Goal: Transaction & Acquisition: Purchase product/service

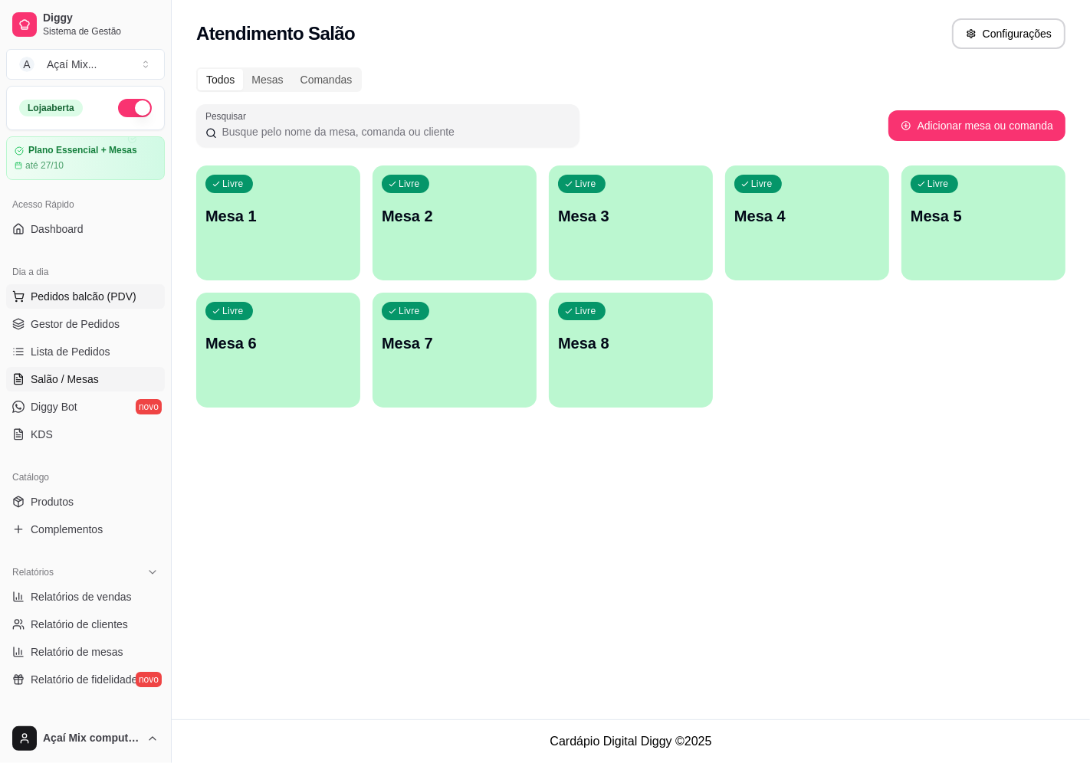
click at [44, 299] on span "Pedidos balcão (PDV)" at bounding box center [84, 296] width 106 height 15
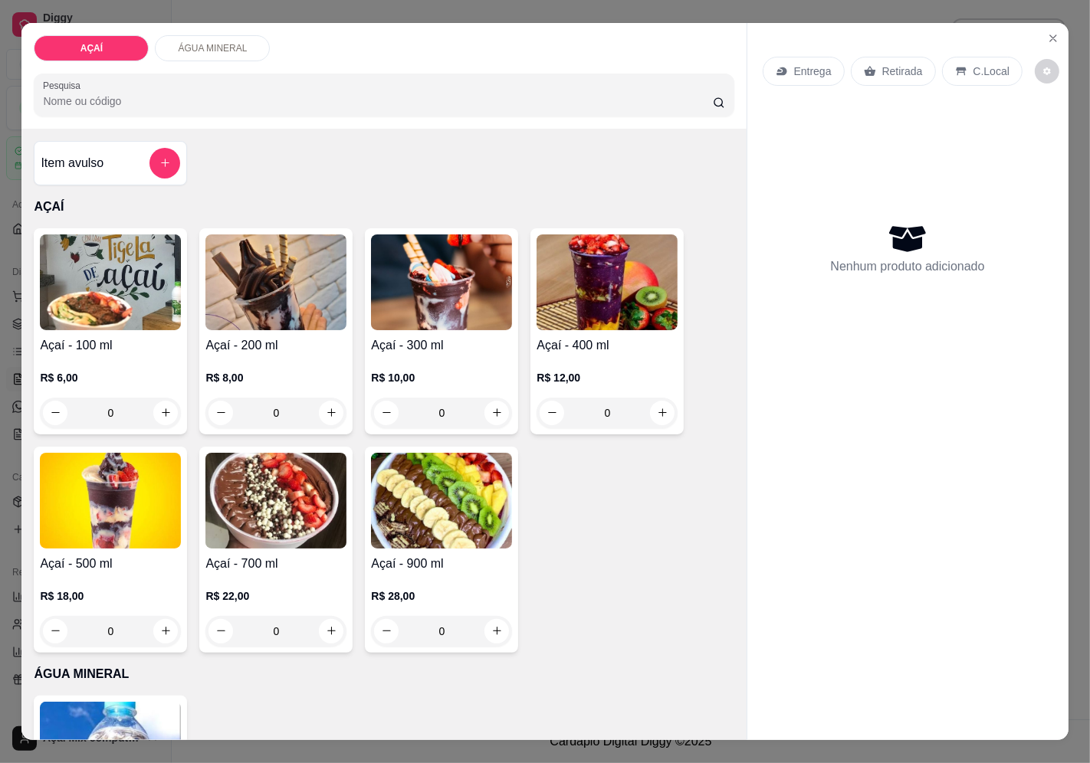
click at [212, 300] on img at bounding box center [275, 282] width 141 height 96
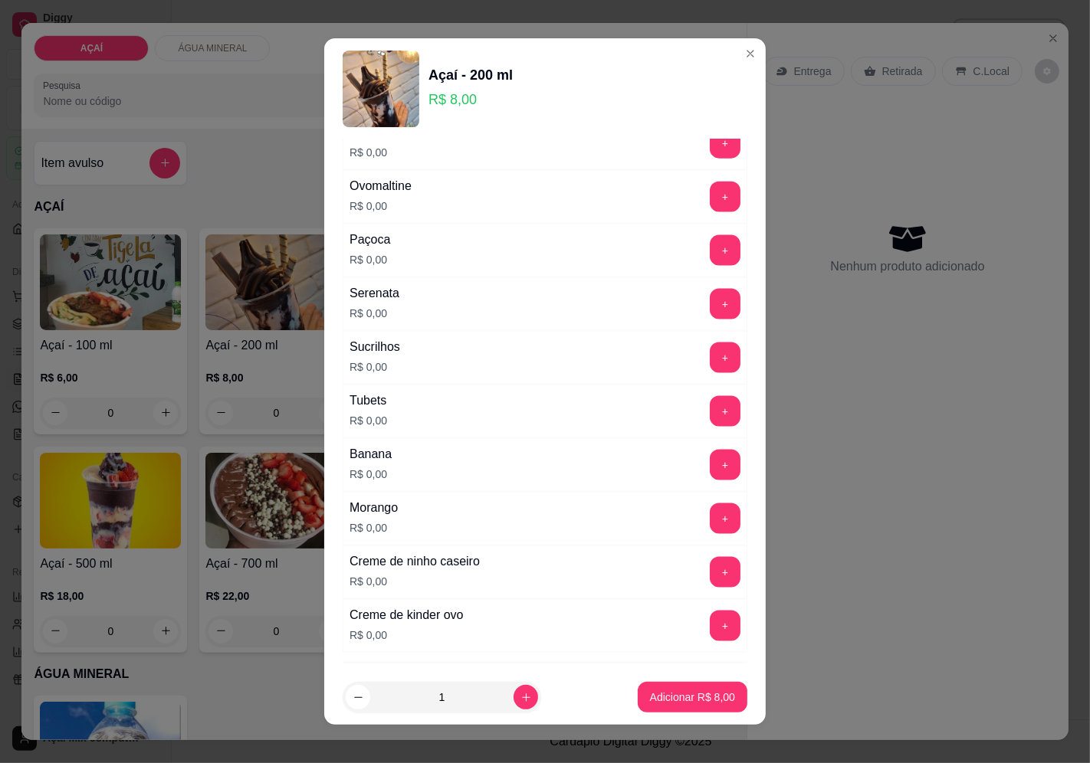
scroll to position [1868, 0]
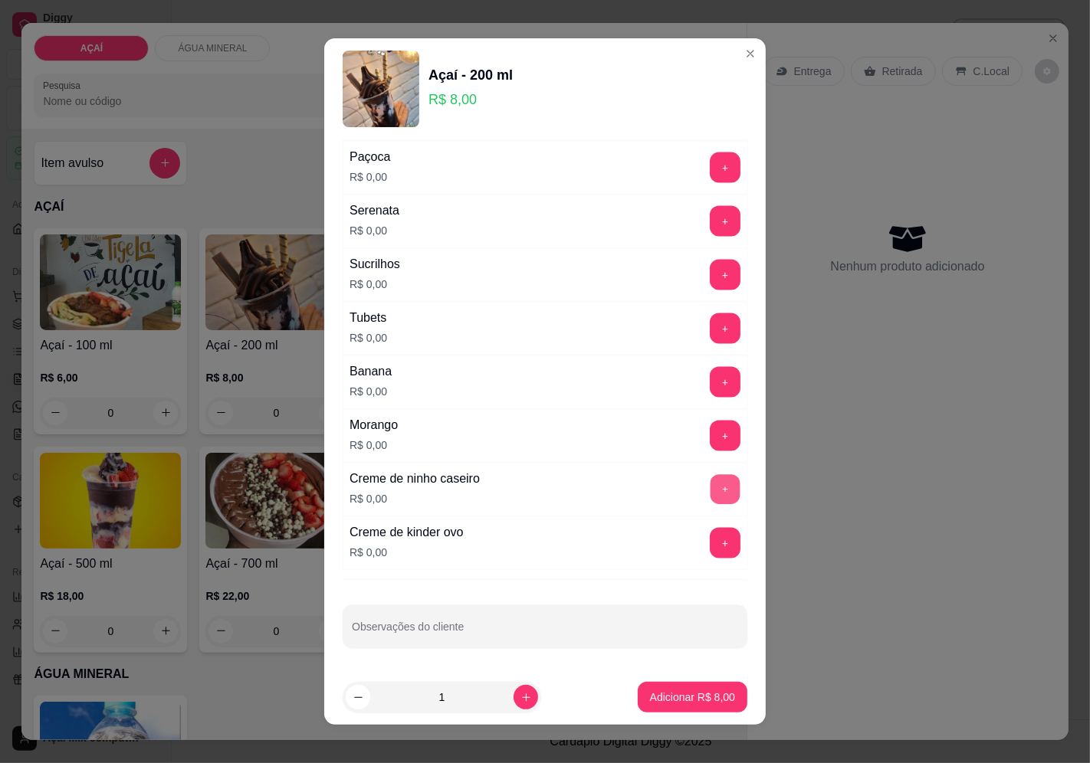
click at [710, 485] on button "+" at bounding box center [725, 489] width 30 height 30
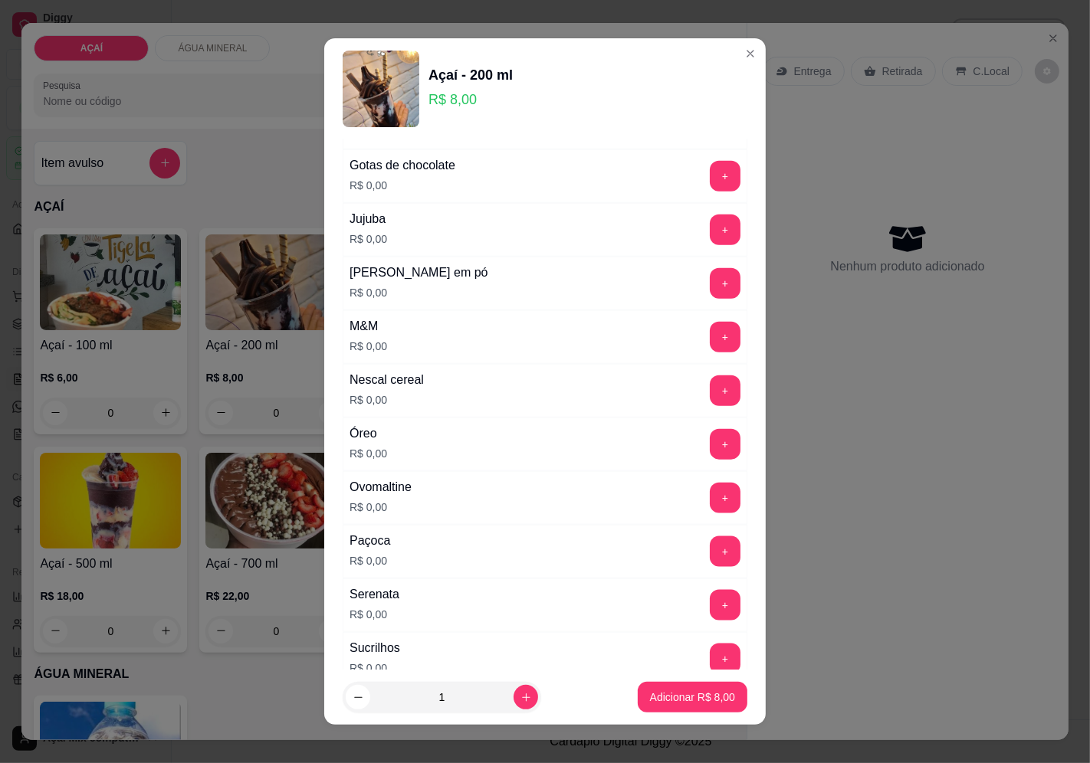
scroll to position [1443, 0]
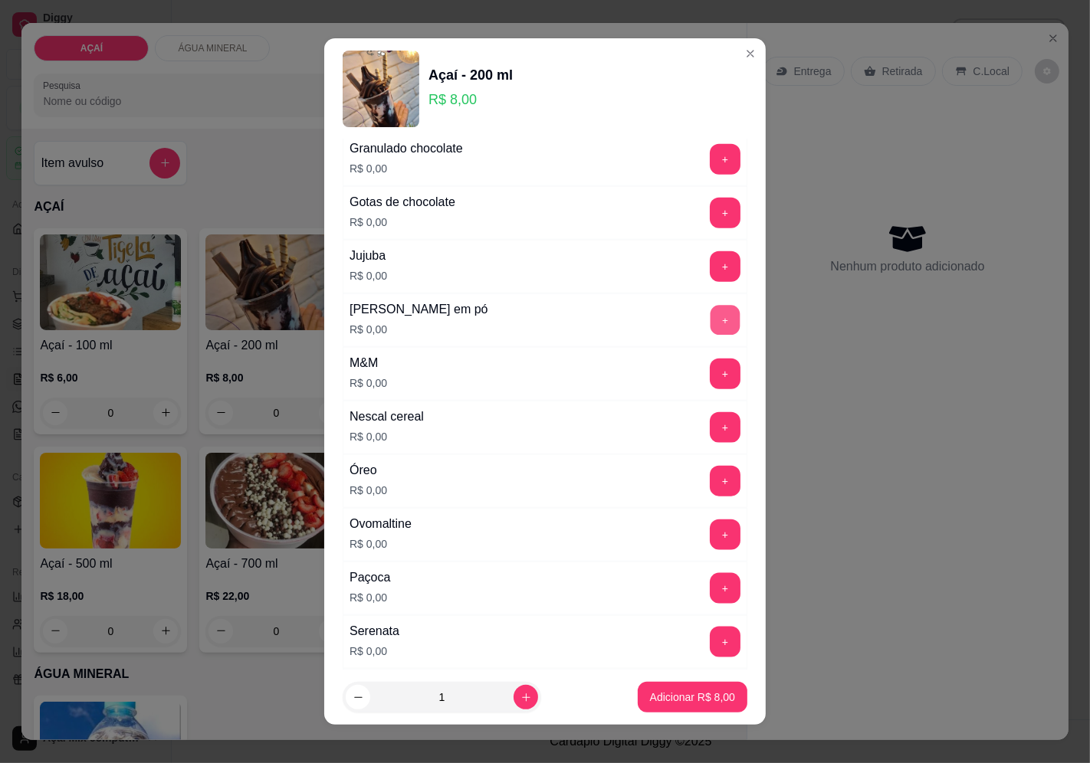
click at [710, 328] on button "+" at bounding box center [725, 320] width 30 height 30
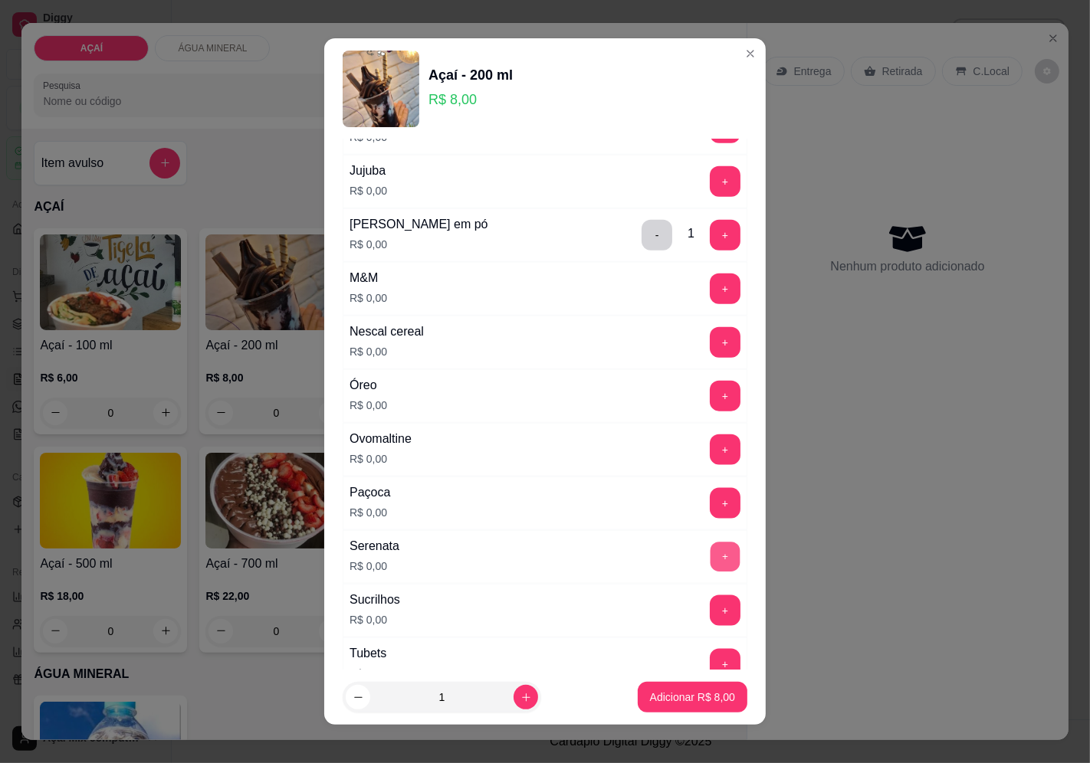
click at [710, 557] on button "+" at bounding box center [725, 557] width 30 height 30
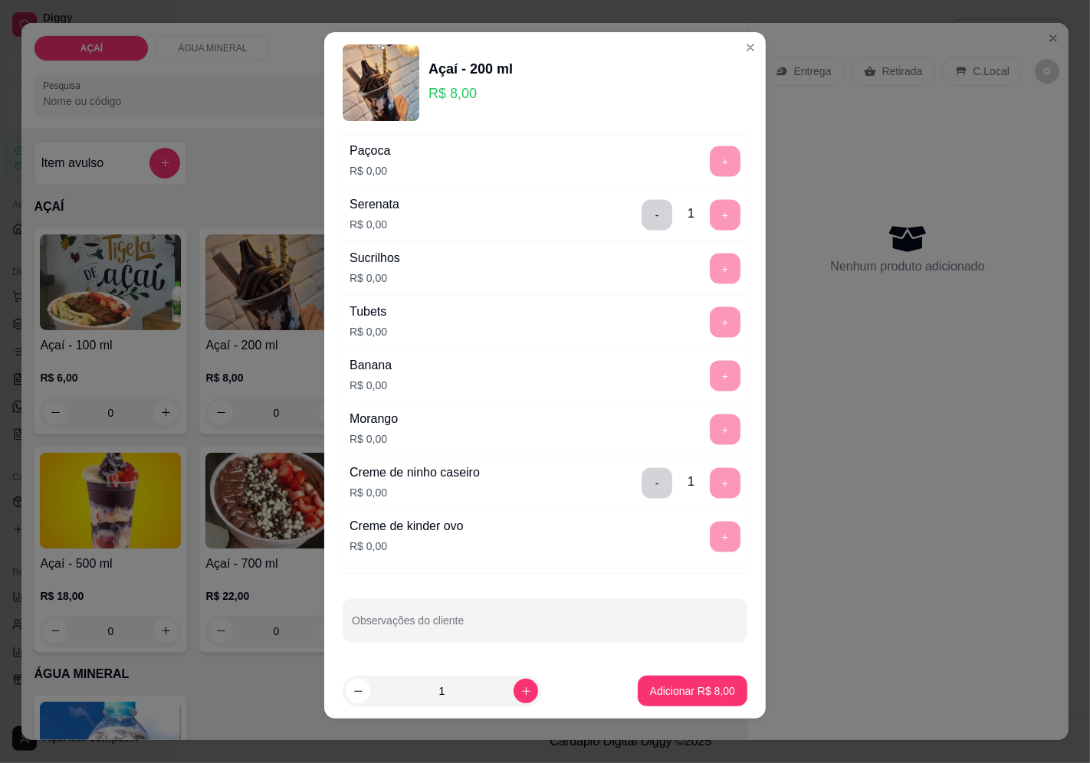
scroll to position [11, 0]
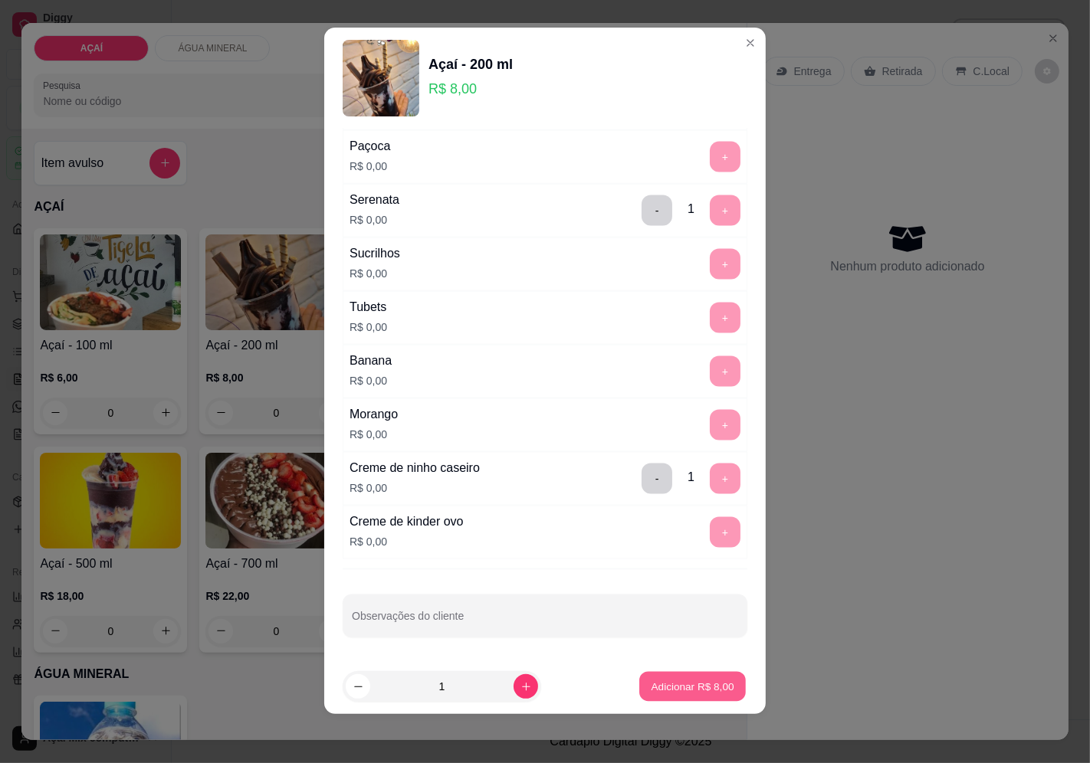
click at [671, 684] on p "Adicionar R$ 8,00" at bounding box center [692, 687] width 83 height 15
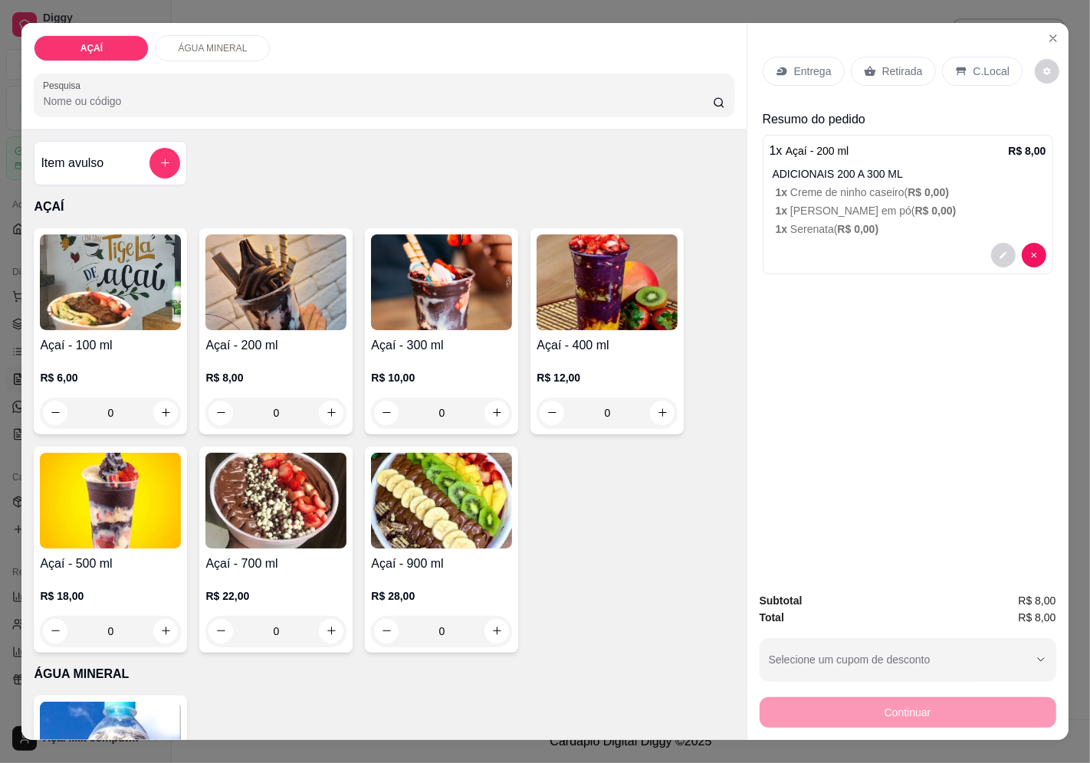
click at [232, 336] on h4 "Açaí - 200 ml" at bounding box center [275, 345] width 141 height 18
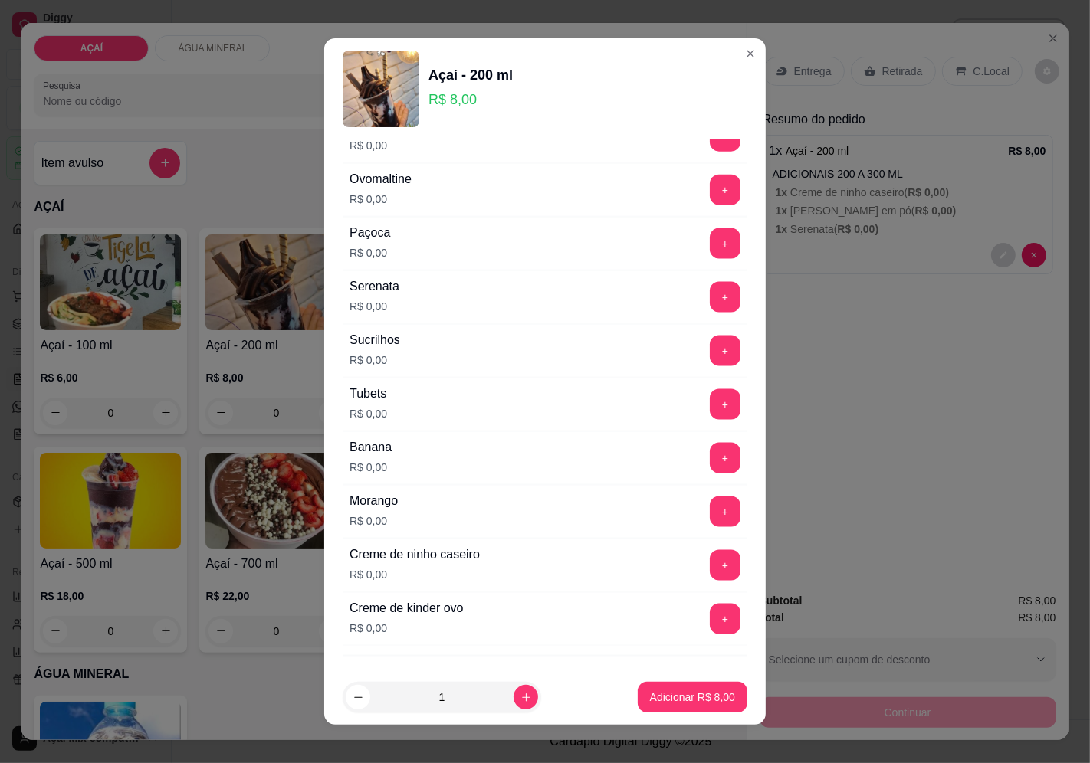
scroll to position [1868, 0]
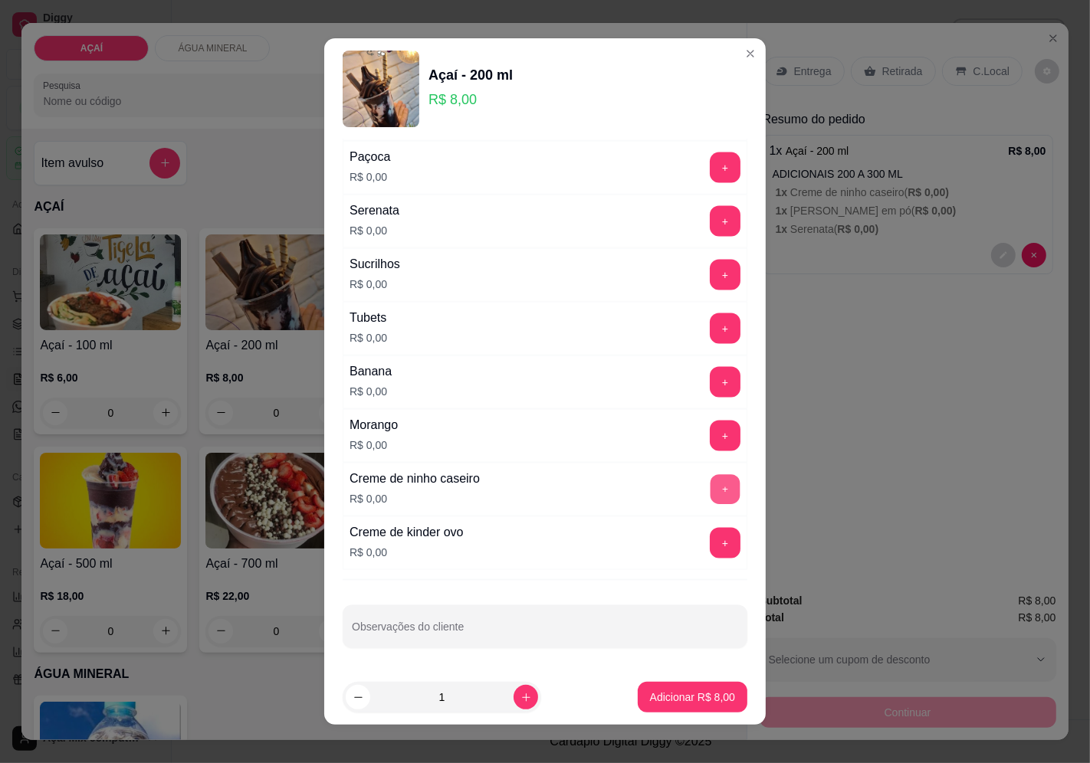
click at [710, 488] on button "+" at bounding box center [725, 489] width 30 height 30
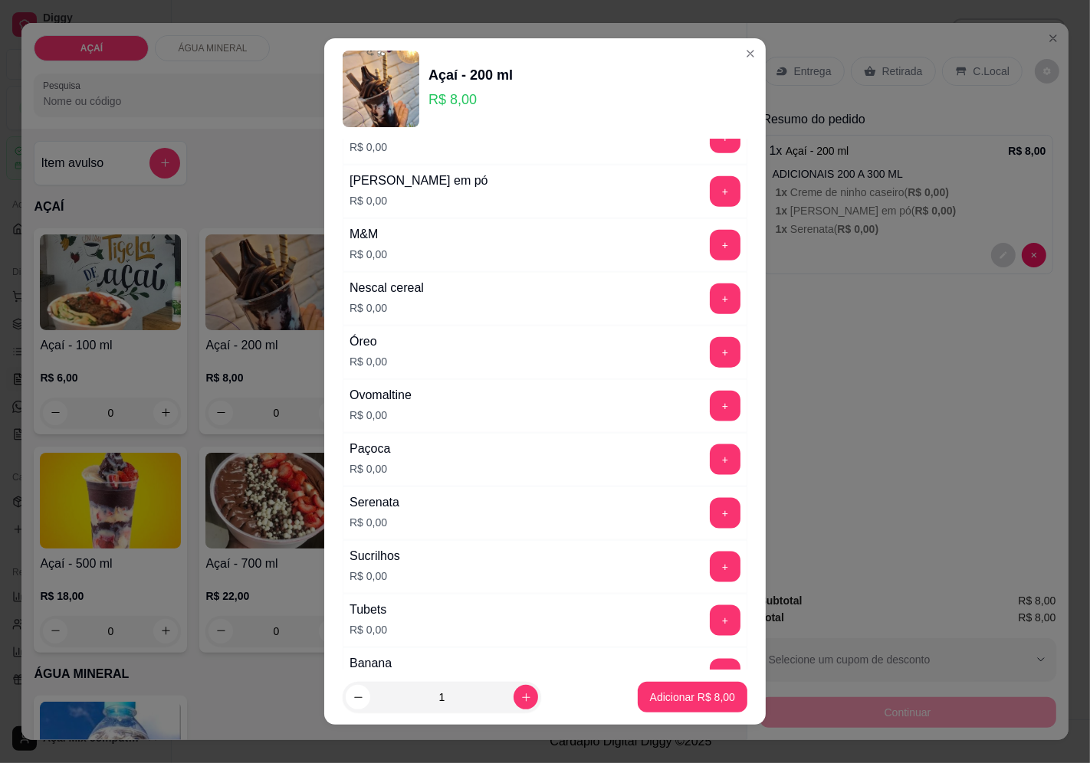
scroll to position [1528, 0]
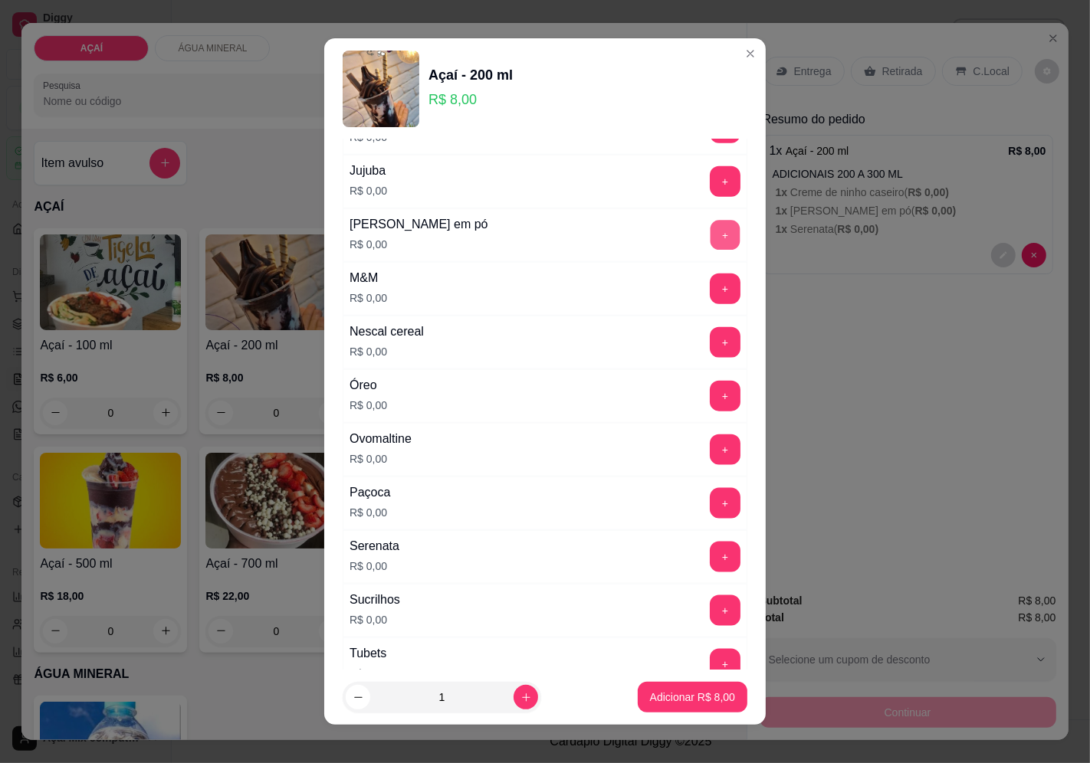
click at [710, 241] on button "+" at bounding box center [725, 235] width 30 height 30
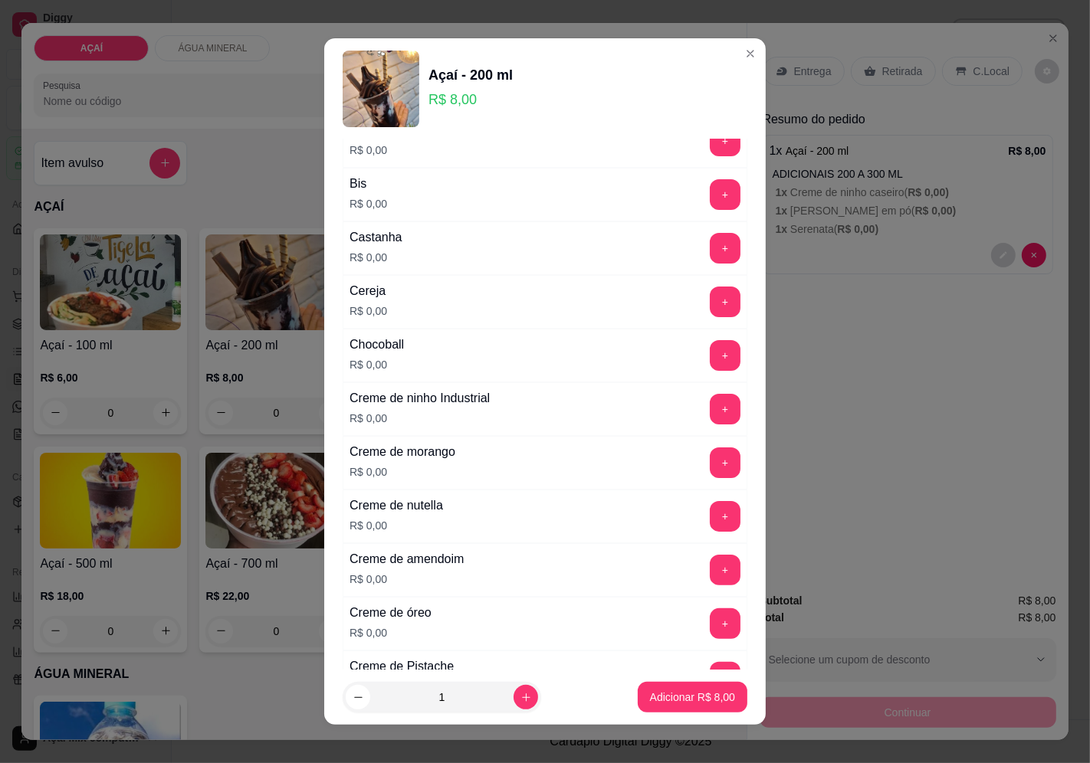
scroll to position [166, 0]
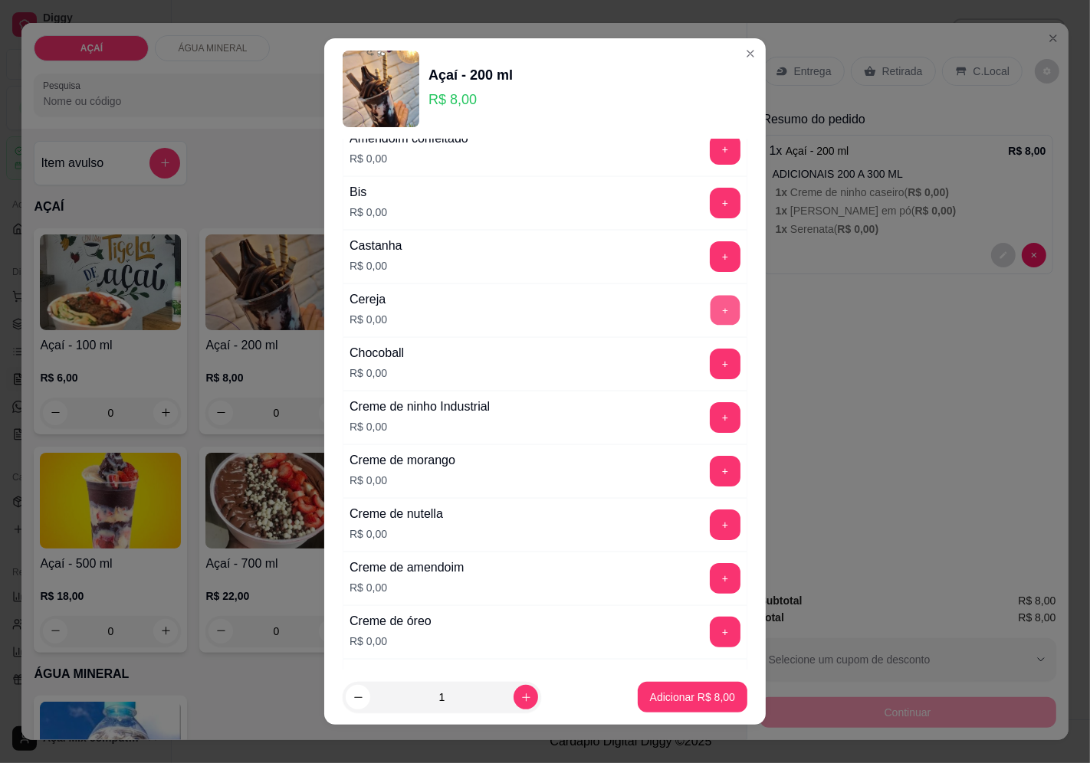
click at [710, 312] on button "+" at bounding box center [725, 310] width 30 height 30
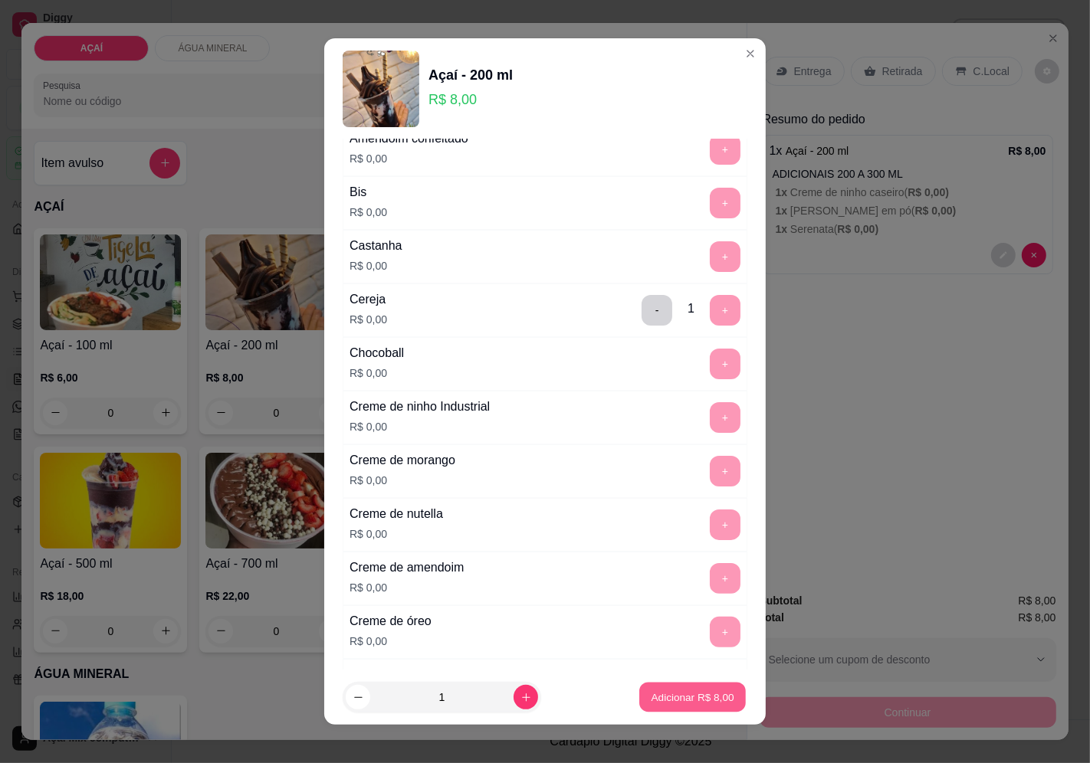
click at [696, 692] on p "Adicionar R$ 8,00" at bounding box center [692, 697] width 83 height 15
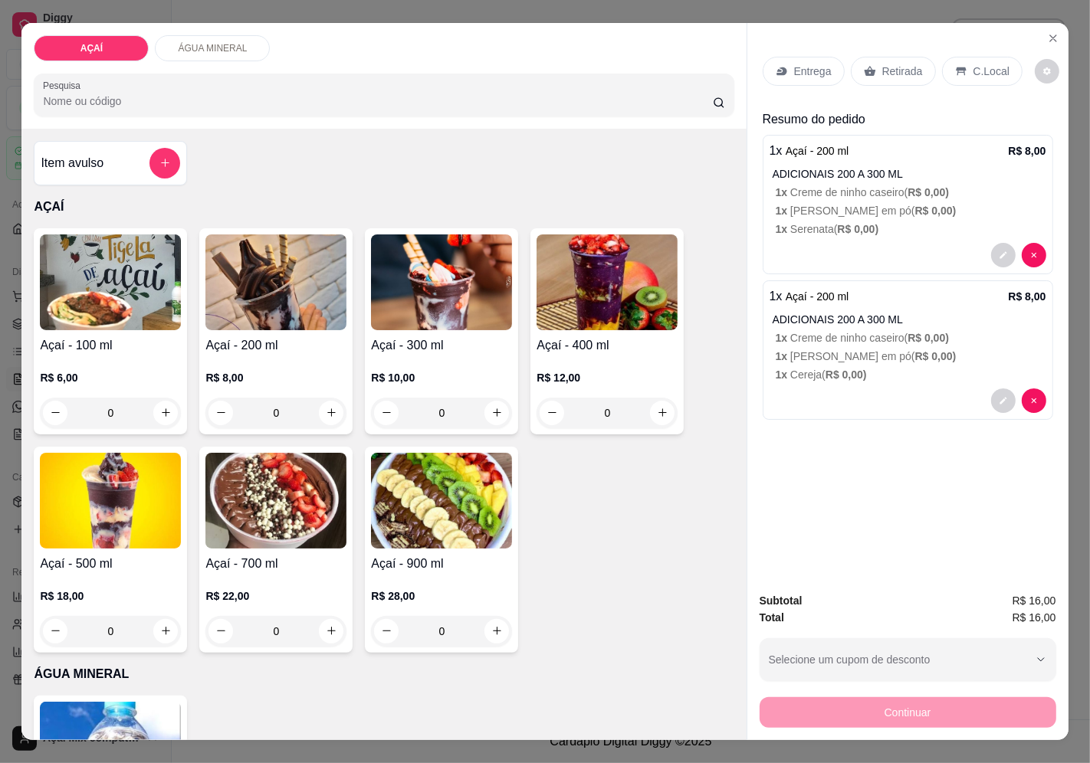
click at [810, 64] on p "Entrega" at bounding box center [813, 71] width 38 height 15
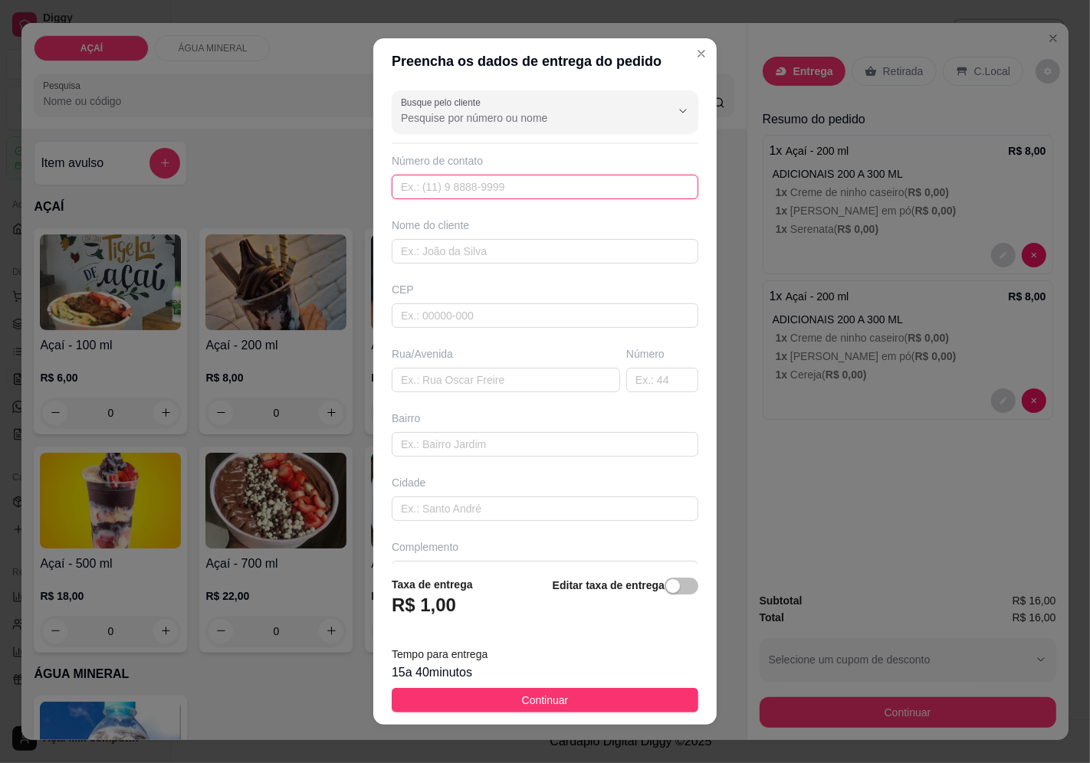
click at [471, 185] on input "text" at bounding box center [545, 187] width 307 height 25
type input "8711-0158"
click at [428, 245] on input "text" at bounding box center [545, 251] width 307 height 25
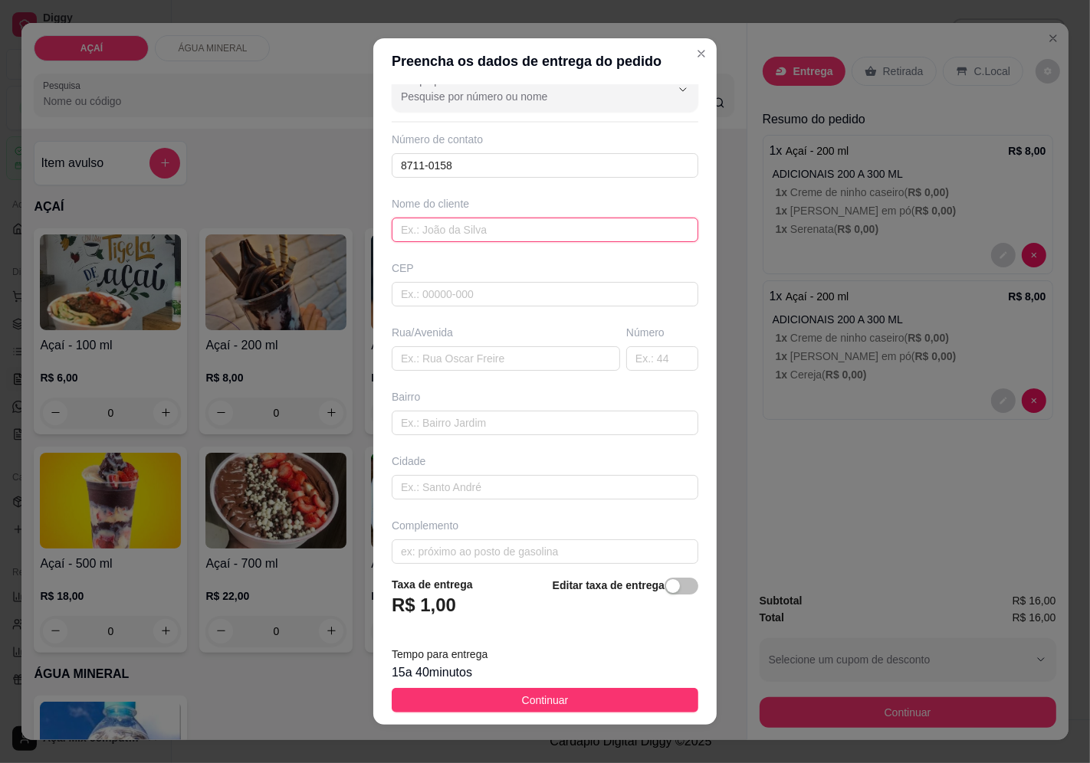
scroll to position [37, 0]
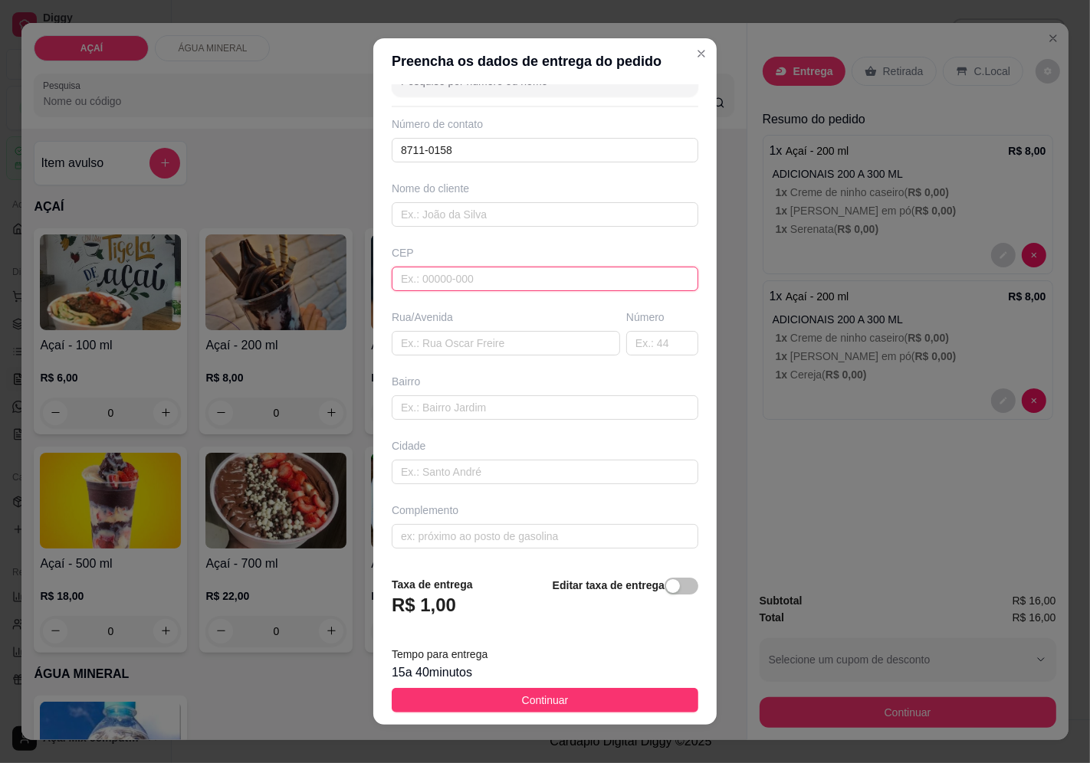
click at [521, 279] on input "text" at bounding box center [545, 279] width 307 height 25
type input "57520000"
type input "Maravilha"
type input "57520000000"
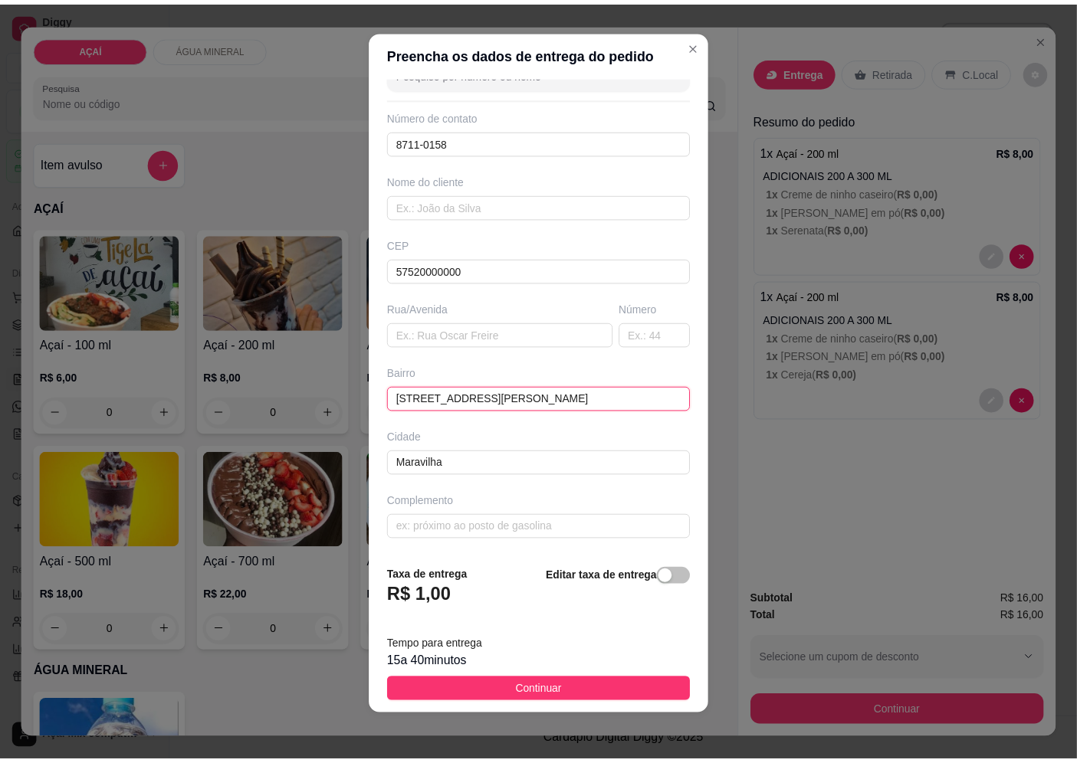
scroll to position [11, 0]
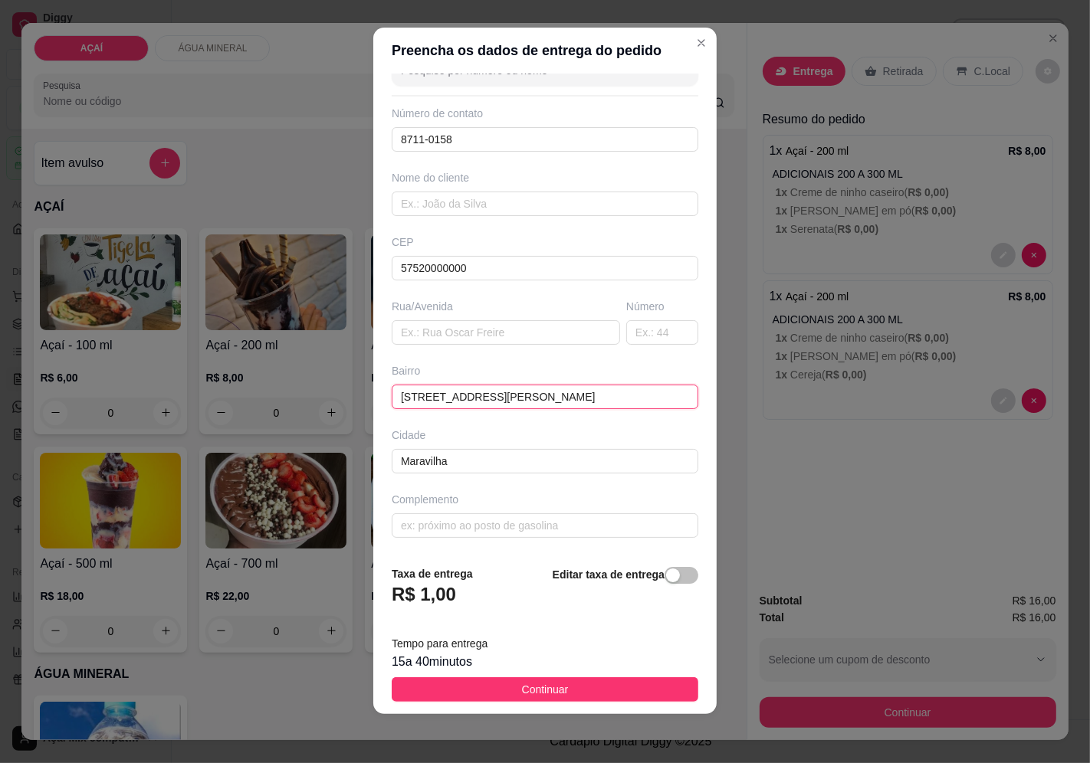
type input "[STREET_ADDRESS][PERSON_NAME]"
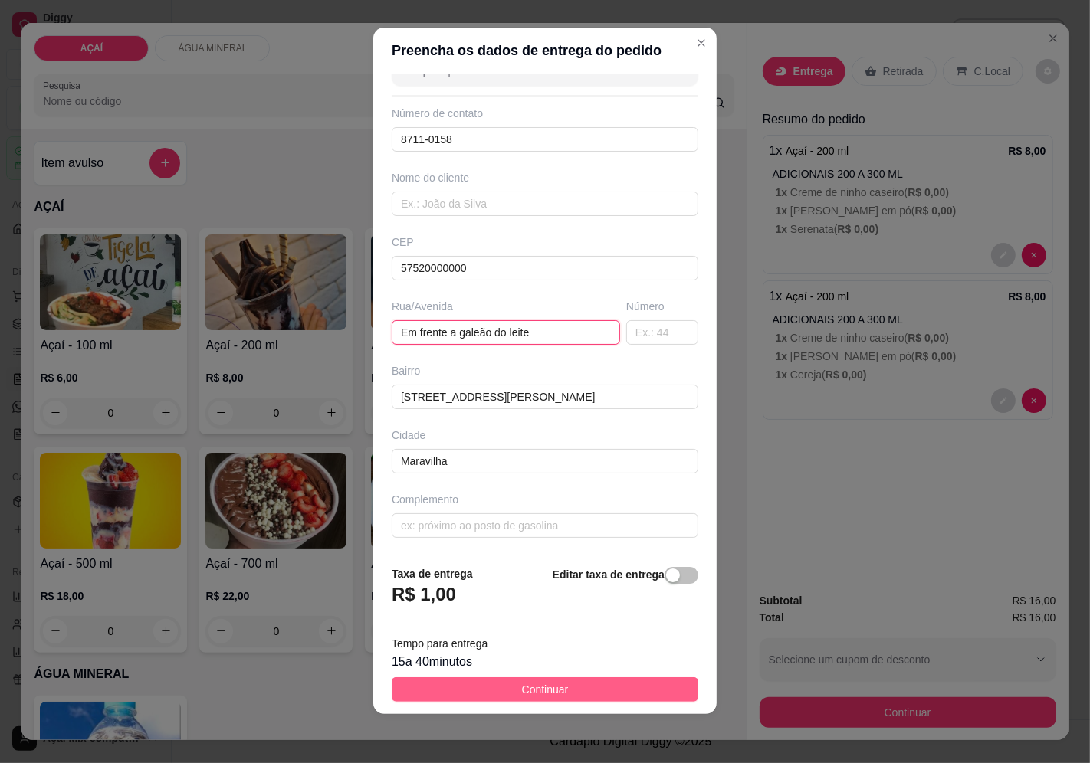
type input "Em frente a galeão do leite"
click at [555, 687] on span "Continuar" at bounding box center [545, 689] width 47 height 17
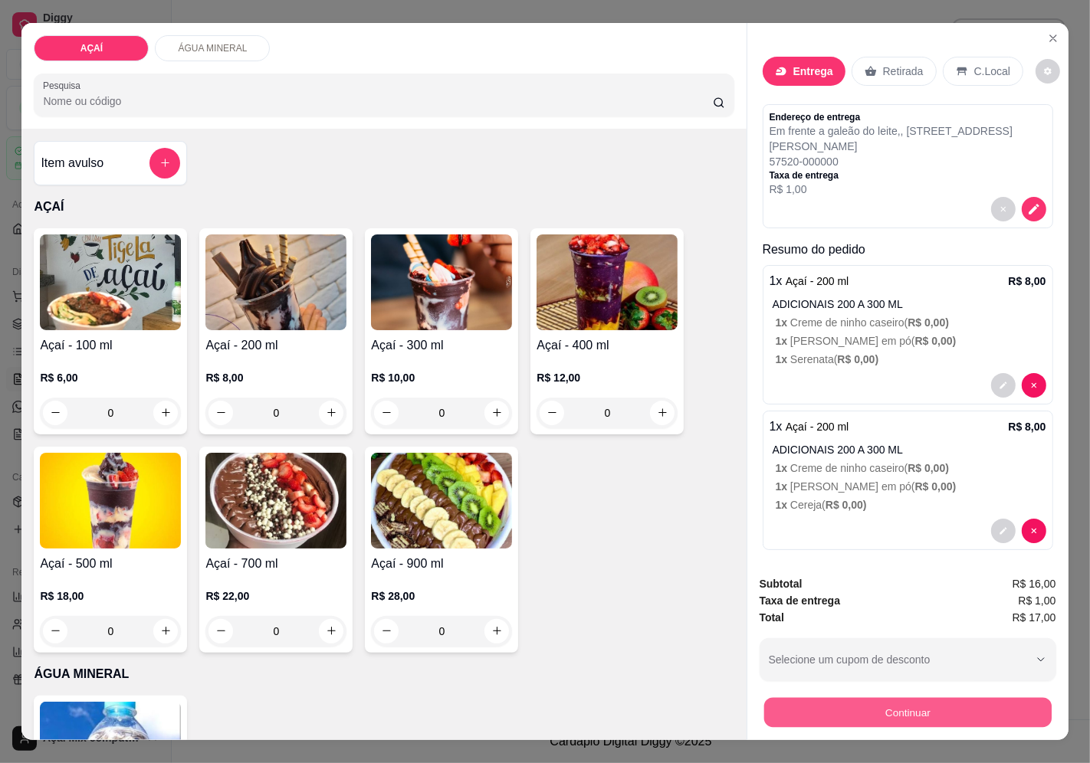
click at [836, 699] on button "Continuar" at bounding box center [906, 713] width 287 height 30
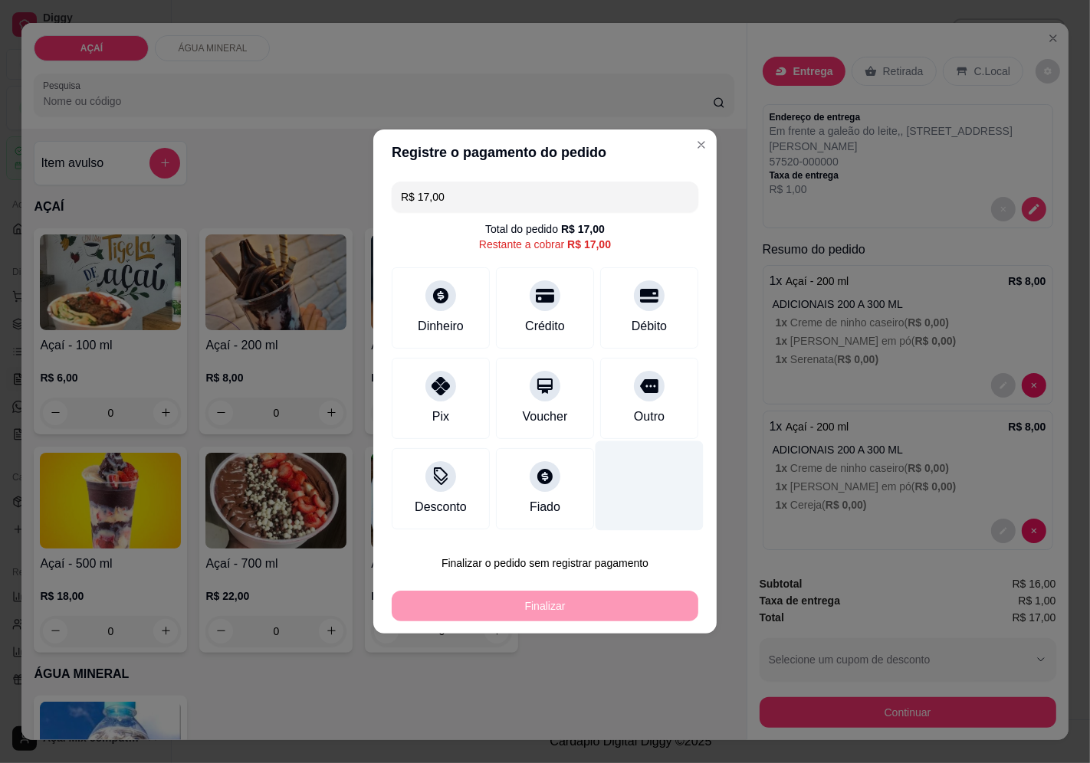
drag, startPoint x: 634, startPoint y: 408, endPoint x: 631, endPoint y: 420, distance: 11.7
click at [634, 411] on div "Outro" at bounding box center [649, 417] width 31 height 18
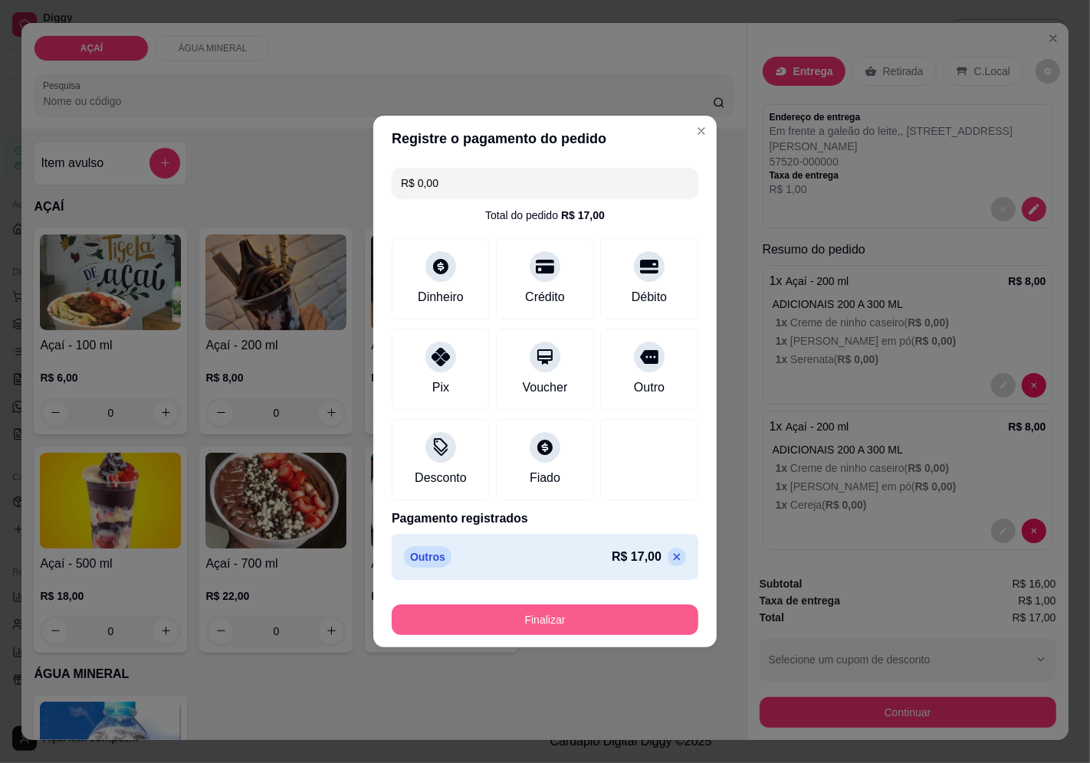
click at [606, 621] on button "Finalizar" at bounding box center [545, 620] width 307 height 31
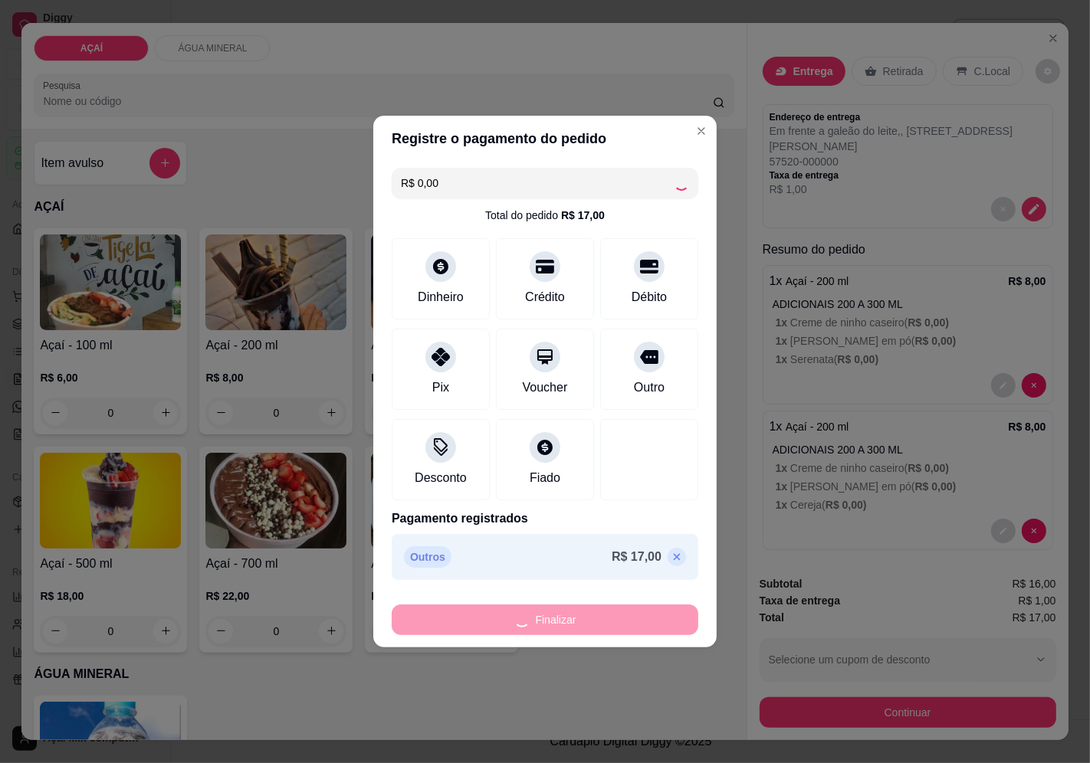
type input "-R$ 17,00"
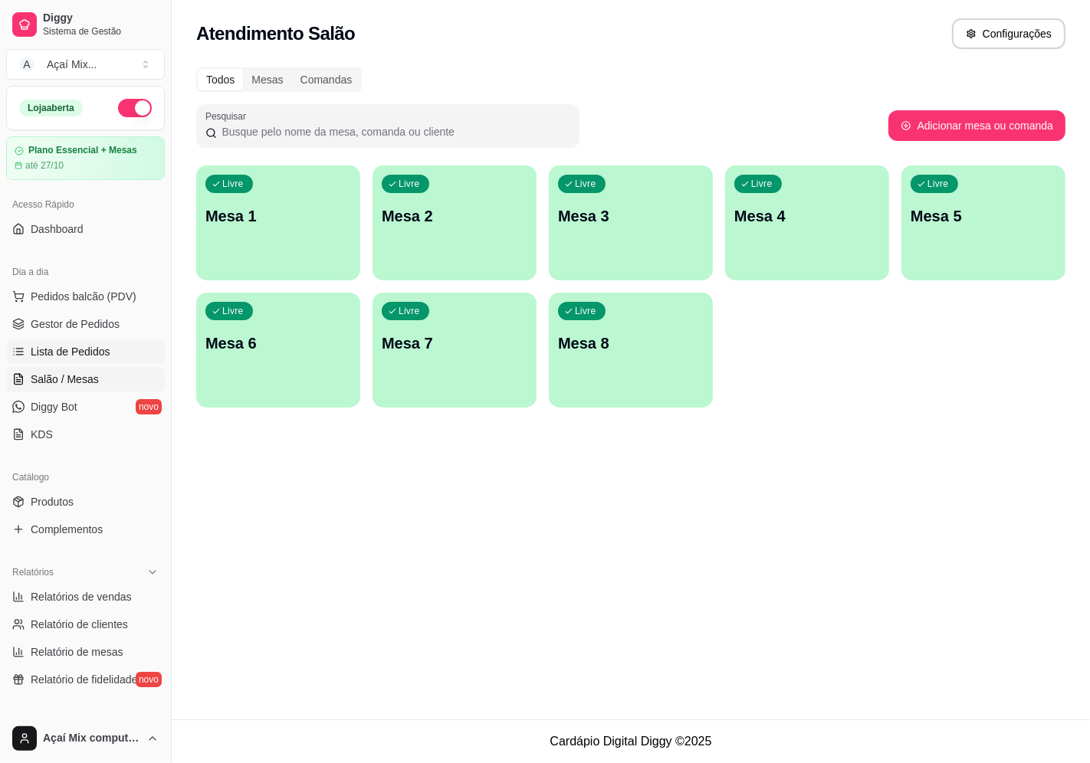
click at [80, 350] on span "Lista de Pedidos" at bounding box center [71, 351] width 80 height 15
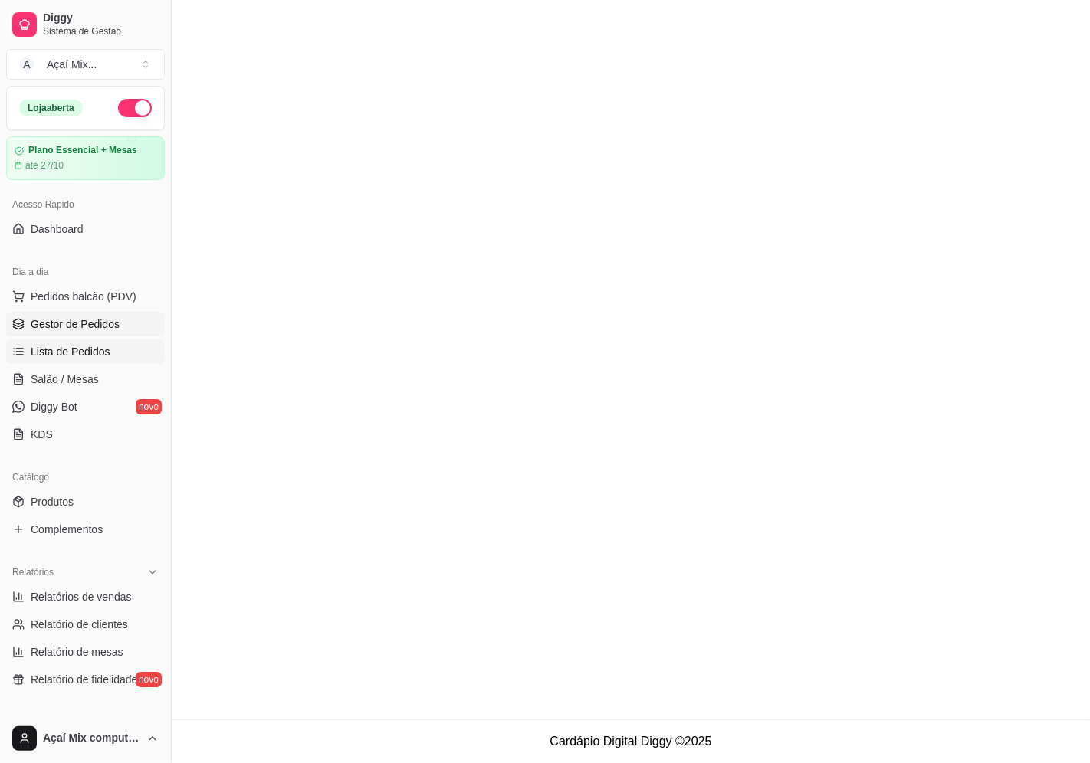
click at [77, 312] on link "Gestor de Pedidos" at bounding box center [85, 324] width 159 height 25
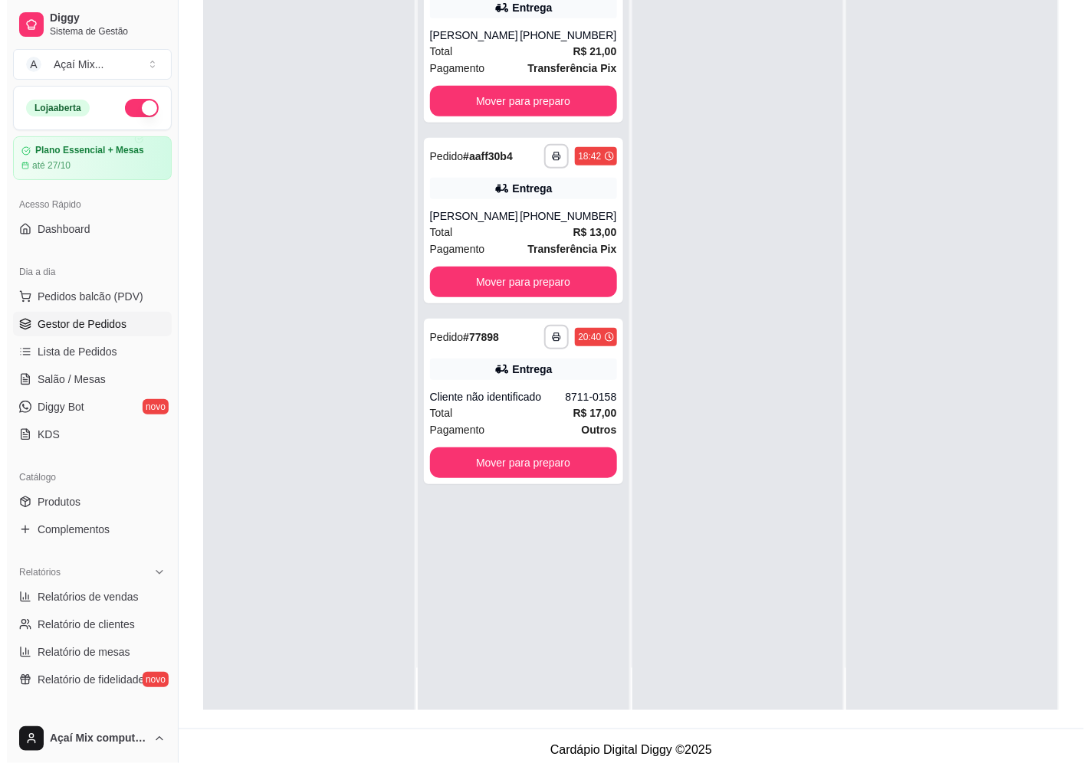
scroll to position [234, 0]
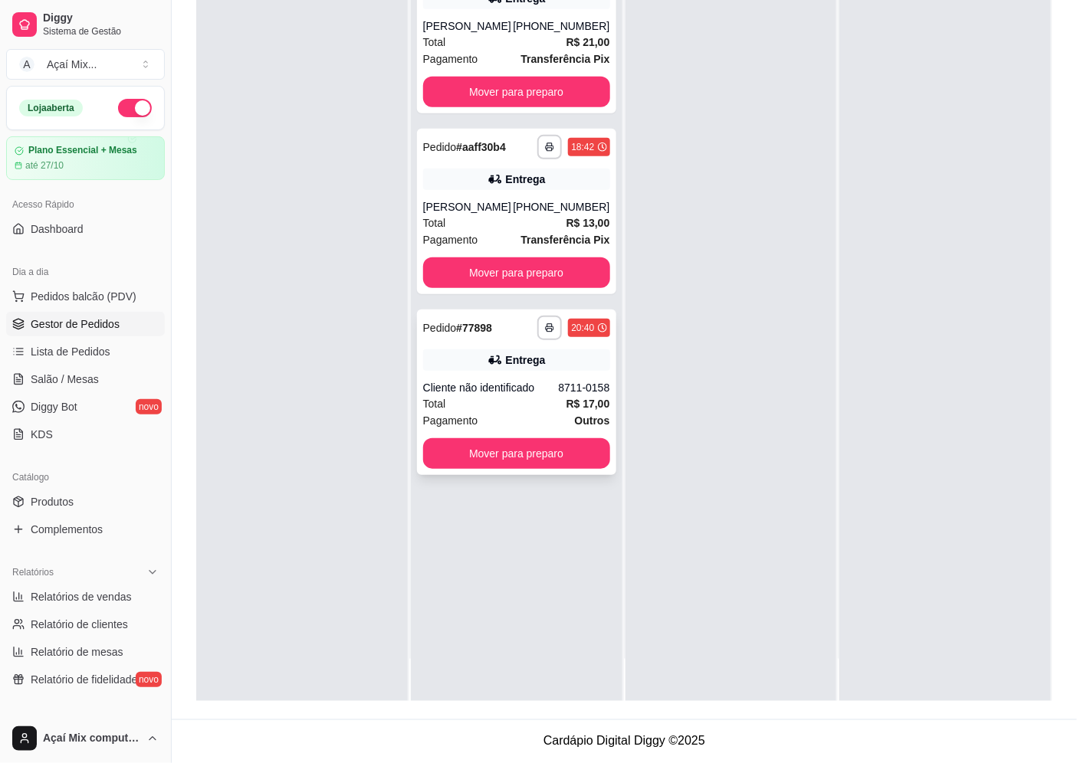
click at [512, 423] on div "Pagamento Outros" at bounding box center [516, 420] width 187 height 17
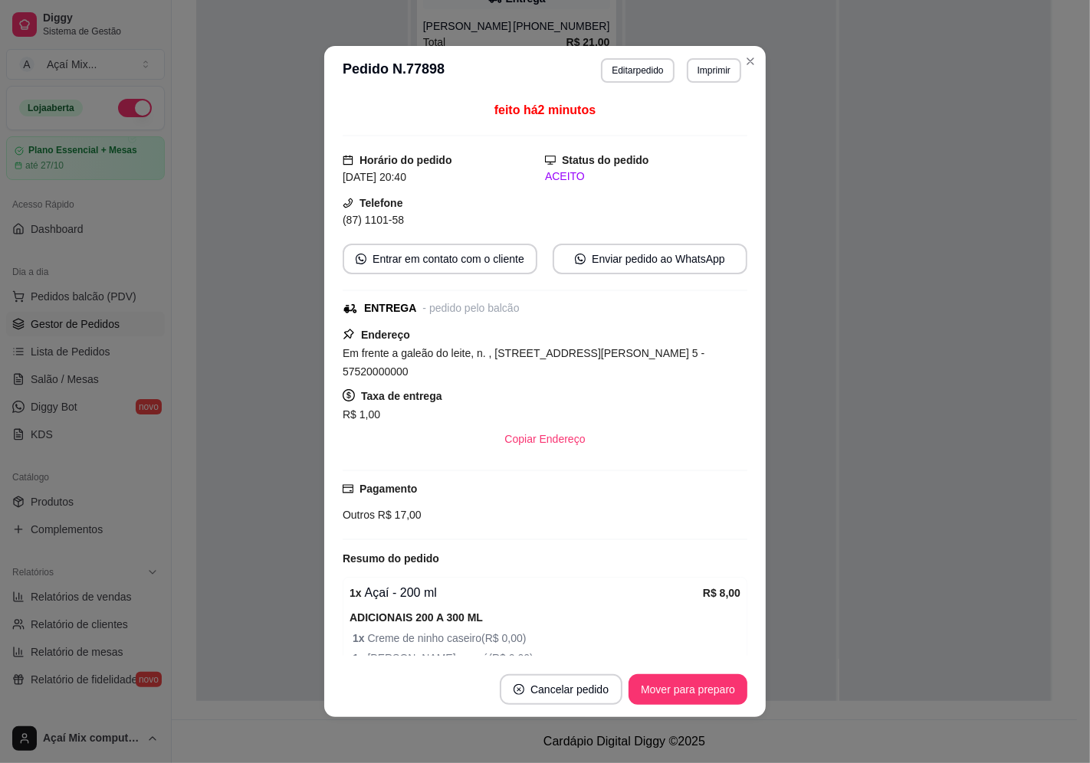
click at [713, 52] on header "**********" at bounding box center [544, 70] width 441 height 49
click at [717, 65] on button "Imprimir" at bounding box center [714, 70] width 54 height 25
click at [711, 123] on button "Impressora" at bounding box center [680, 125] width 111 height 25
click at [721, 70] on button "Imprimir" at bounding box center [714, 70] width 54 height 25
